Goal: Task Accomplishment & Management: Manage account settings

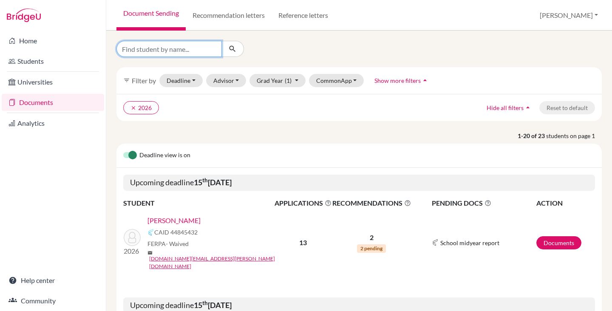
click at [163, 45] on input "Find student by name..." at bounding box center [168, 49] width 105 height 16
type input "park"
click button "submit" at bounding box center [232, 49] width 23 height 16
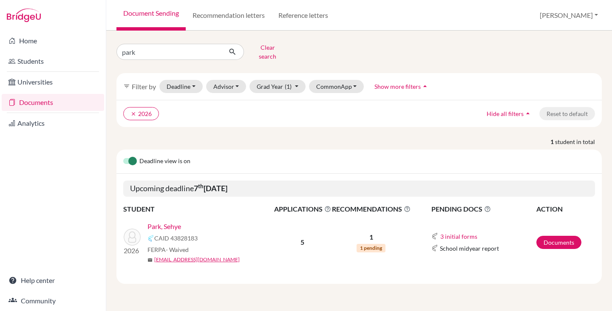
click at [166, 222] on link "Park, Sehye" at bounding box center [164, 226] width 34 height 10
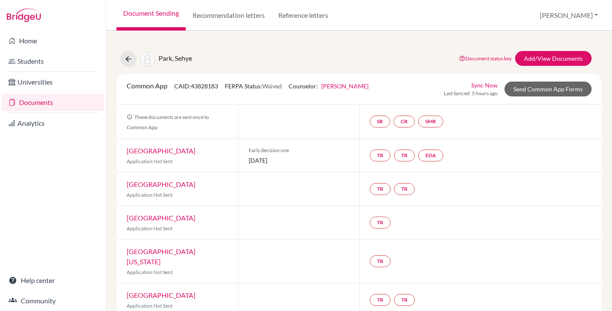
click at [482, 86] on link "Sync Now" at bounding box center [484, 85] width 26 height 9
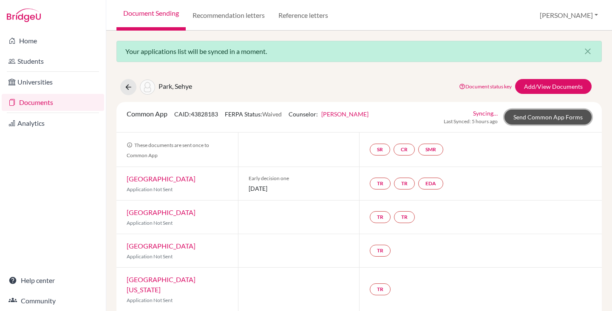
click at [520, 115] on link "Send Common App Forms" at bounding box center [547, 117] width 87 height 15
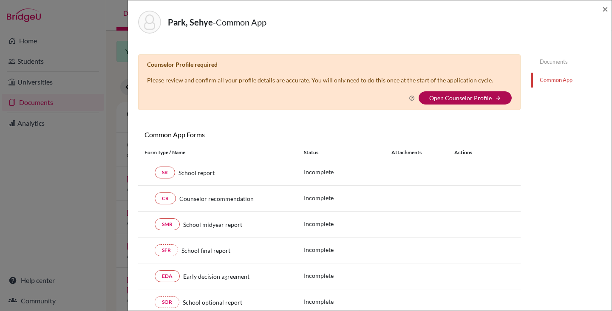
click at [439, 99] on link "Open Counselor Profile" at bounding box center [460, 97] width 62 height 7
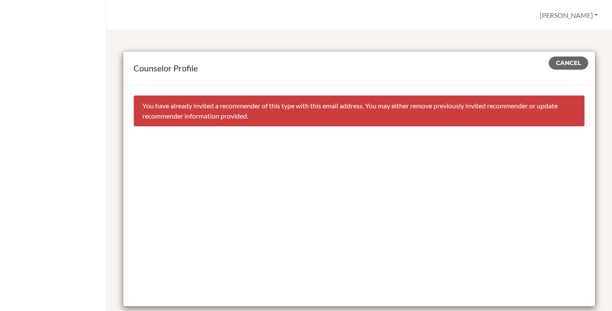
click at [217, 107] on div "You have already invited a recommender of this type with this email address. Yo…" at bounding box center [358, 110] width 451 height 31
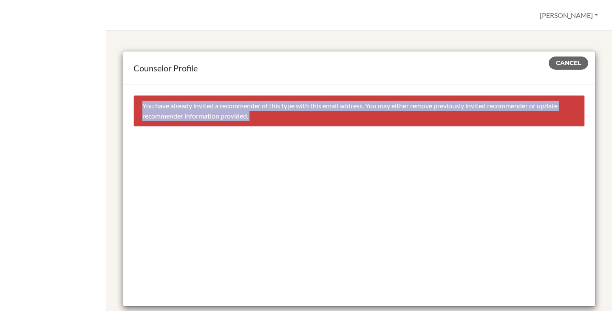
click at [217, 107] on div "You have already invited a recommender of this type with this email address. Yo…" at bounding box center [358, 110] width 451 height 31
click at [433, 98] on div "You have already invited a recommender of this type with this email address. Yo…" at bounding box center [358, 110] width 451 height 31
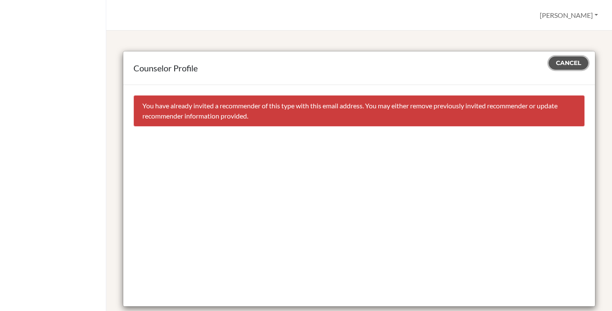
click at [559, 63] on span "Cancel" at bounding box center [568, 63] width 25 height 8
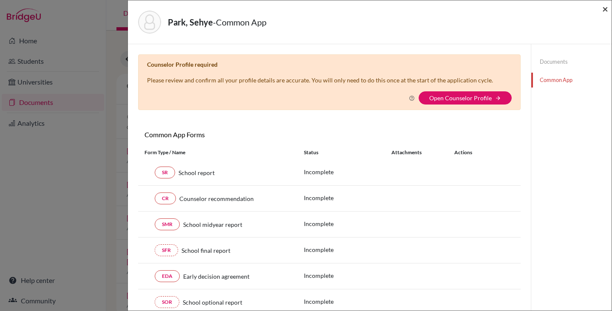
click at [606, 5] on span "×" at bounding box center [605, 9] width 6 height 12
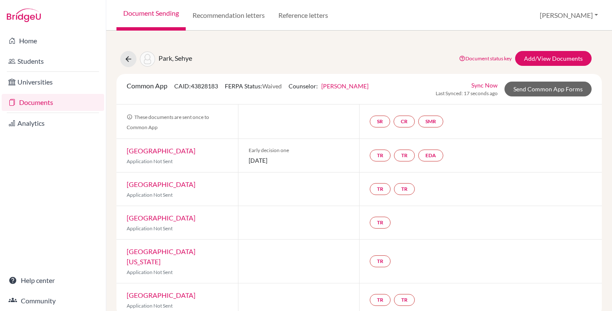
click at [209, 83] on span "CAID: 43828183" at bounding box center [196, 85] width 44 height 7
copy span "43828183"
click at [567, 18] on div "Document Sending Recommendation letters Reference letters [PERSON_NAME] Profile…" at bounding box center [359, 15] width 506 height 31
click at [577, 17] on button "[PERSON_NAME]" at bounding box center [569, 15] width 66 height 16
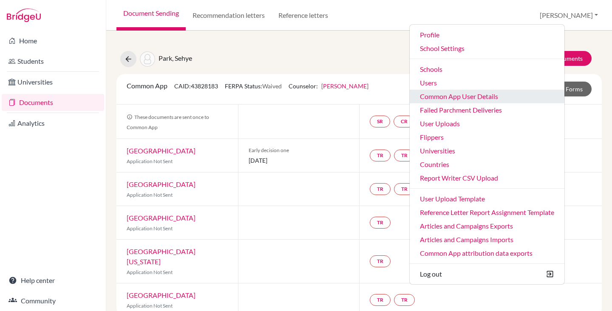
click at [508, 98] on link "Common App User Details" at bounding box center [487, 97] width 155 height 14
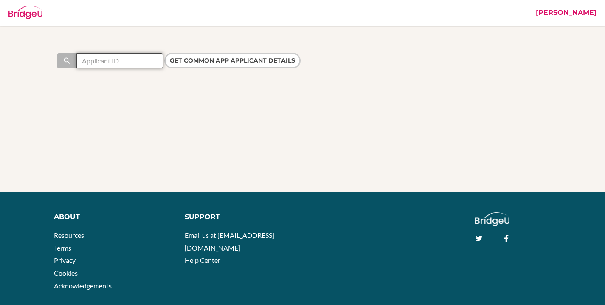
click at [106, 56] on input "text" at bounding box center [119, 60] width 87 height 15
paste input "43828183"
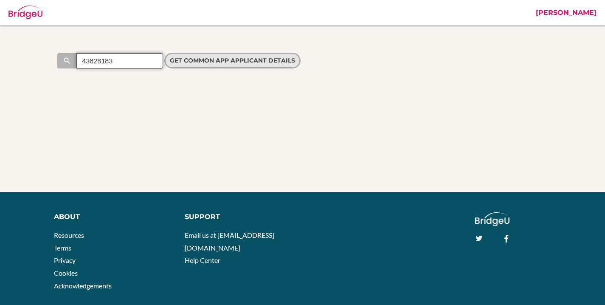
type input "43828183"
click at [180, 63] on input "Get Common App applicant details" at bounding box center [232, 61] width 136 height 16
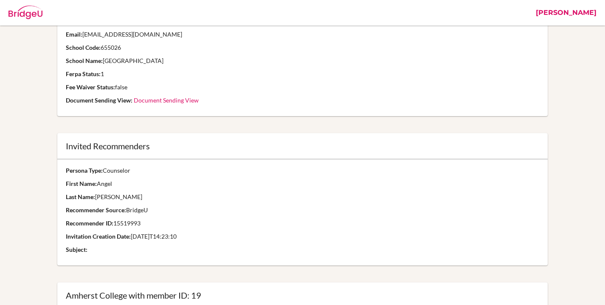
scroll to position [133, 0]
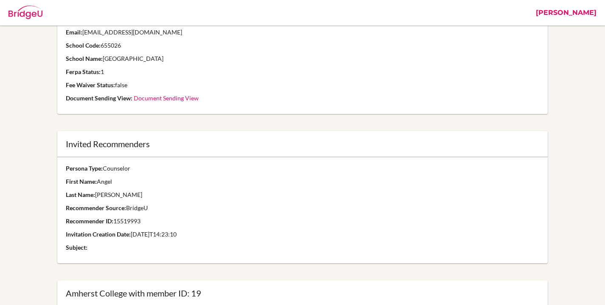
drag, startPoint x: 93, startPoint y: 165, endPoint x: 142, endPoint y: 237, distance: 86.8
click at [138, 230] on td "Persona Type: Counselor First Name: [PERSON_NAME] Last Name: [PERSON_NAME] Reco…" at bounding box center [302, 210] width 490 height 106
drag, startPoint x: 142, startPoint y: 237, endPoint x: 145, endPoint y: 245, distance: 8.1
click at [145, 245] on td "Persona Type: Counselor First Name: [PERSON_NAME] Last Name: [PERSON_NAME] Reco…" at bounding box center [302, 210] width 490 height 106
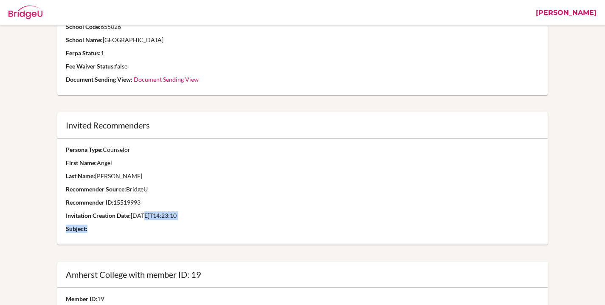
scroll to position [189, 0]
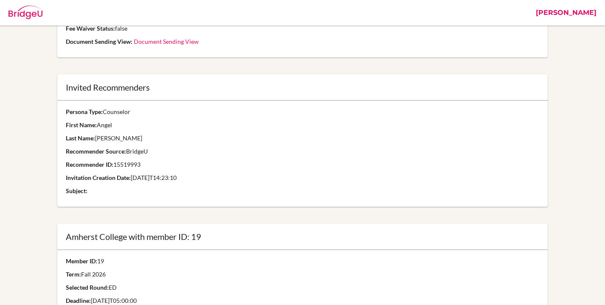
click at [132, 133] on td "Persona Type: Counselor First Name: [PERSON_NAME] Last Name: [PERSON_NAME] Reco…" at bounding box center [302, 153] width 490 height 106
click at [104, 150] on strong "Recommender Source:" at bounding box center [96, 150] width 60 height 7
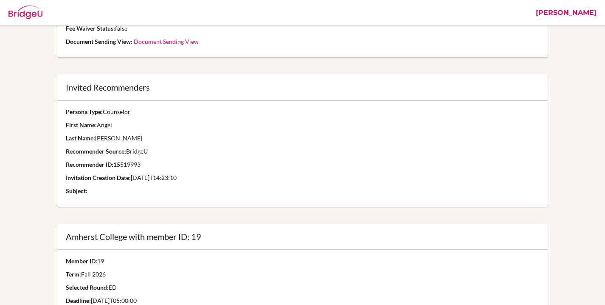
click at [123, 166] on p "Recommender ID: 15519993" at bounding box center [302, 164] width 473 height 8
click at [140, 189] on p "Subject:" at bounding box center [302, 190] width 473 height 8
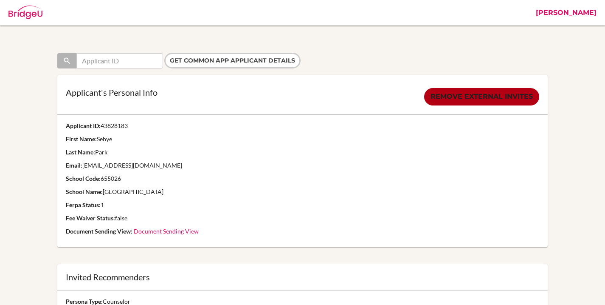
scroll to position [0, 0]
click at [97, 161] on p "Email: sehye.park@students.hope.edu.kh" at bounding box center [302, 165] width 473 height 8
